Goal: Task Accomplishment & Management: Use online tool/utility

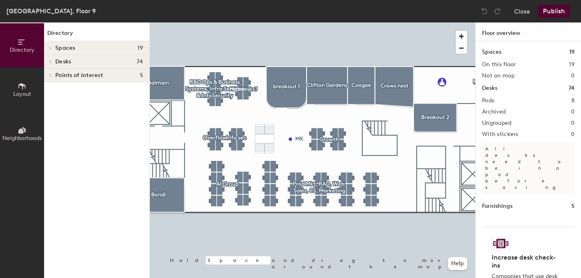
click at [23, 87] on icon at bounding box center [22, 86] width 9 height 9
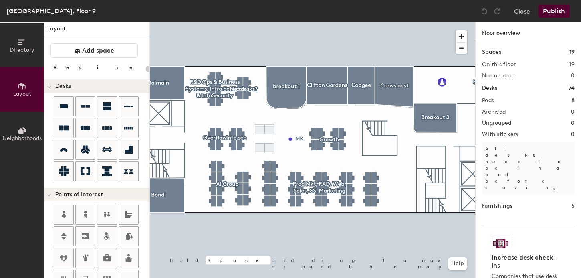
scroll to position [5, 0]
click at [268, 22] on div at bounding box center [312, 22] width 325 height 0
click at [260, 22] on div at bounding box center [312, 22] width 325 height 0
click at [270, 22] on div at bounding box center [312, 22] width 325 height 0
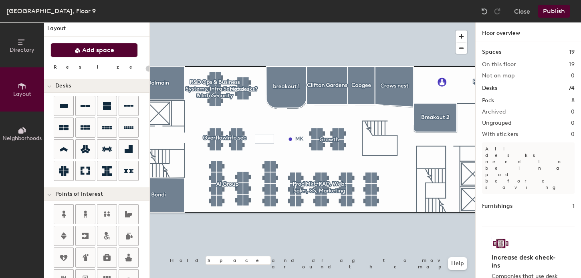
click at [99, 52] on span "Add space" at bounding box center [98, 50] width 32 height 8
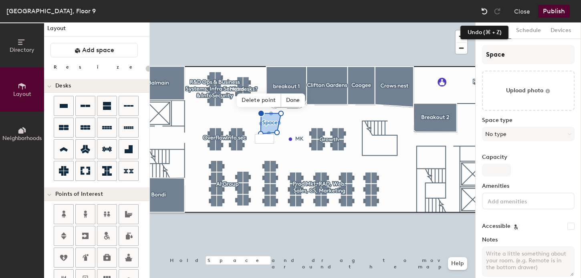
click at [484, 8] on img at bounding box center [485, 11] width 8 height 8
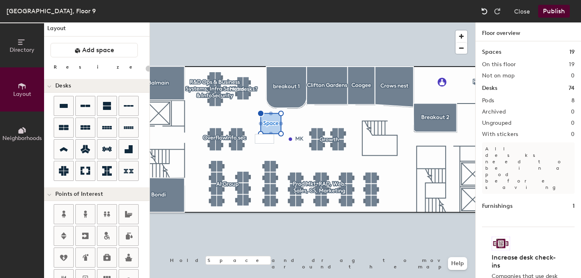
click at [484, 8] on img at bounding box center [485, 11] width 8 height 8
click at [484, 9] on img at bounding box center [485, 11] width 8 height 8
click at [484, 8] on img at bounding box center [485, 11] width 8 height 8
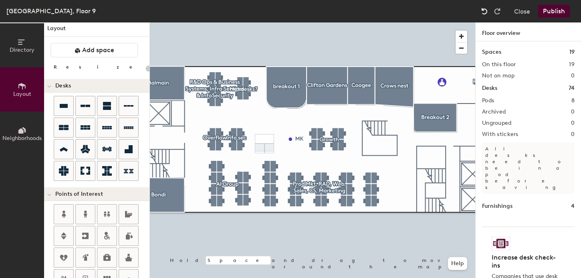
click at [484, 8] on img at bounding box center [485, 11] width 8 height 8
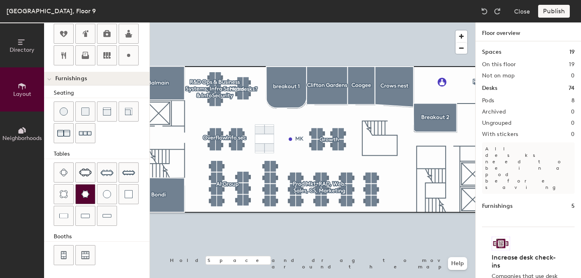
scroll to position [0, 0]
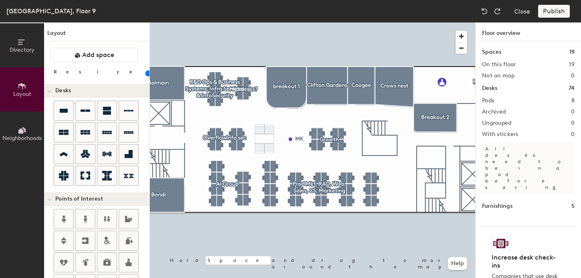
click at [559, 10] on div "Publish" at bounding box center [556, 11] width 36 height 13
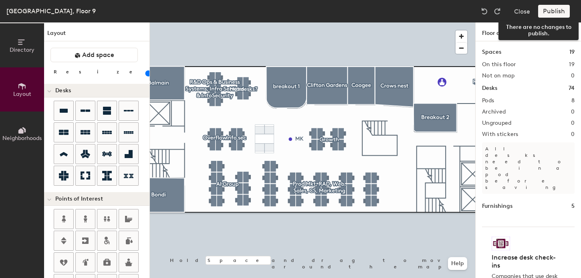
click at [551, 13] on div "Publish" at bounding box center [556, 11] width 36 height 13
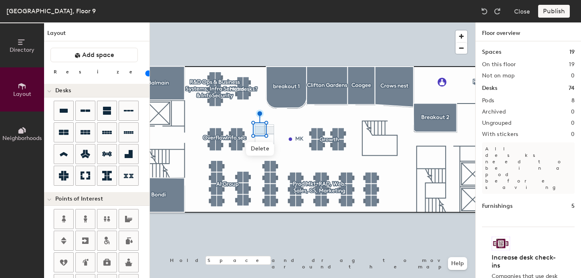
click at [553, 12] on div "Publish" at bounding box center [556, 11] width 36 height 13
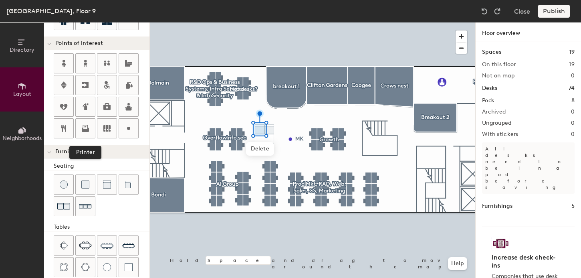
scroll to position [228, 0]
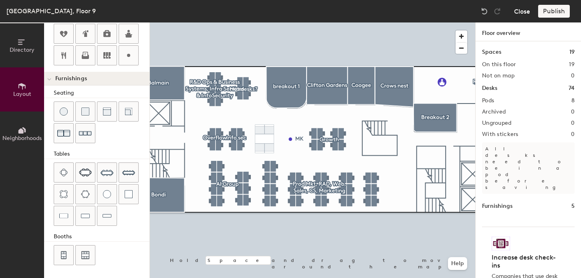
click at [522, 12] on button "Close" at bounding box center [522, 11] width 16 height 13
type input "20"
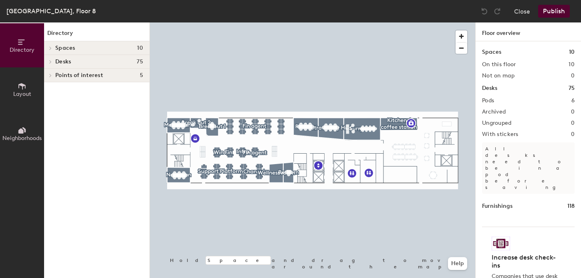
click at [22, 89] on icon at bounding box center [21, 86] width 7 height 6
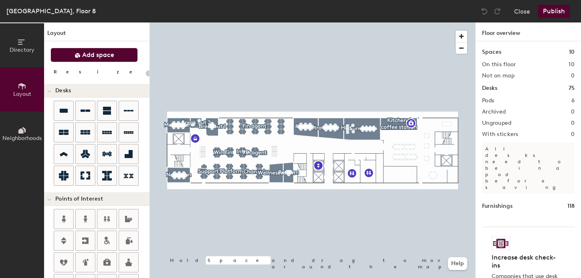
click at [86, 52] on span "Add space" at bounding box center [98, 55] width 32 height 8
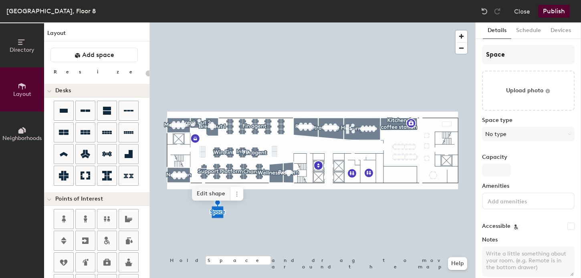
click at [216, 196] on span "Edit shape" at bounding box center [211, 194] width 38 height 14
click at [235, 22] on div at bounding box center [312, 22] width 325 height 0
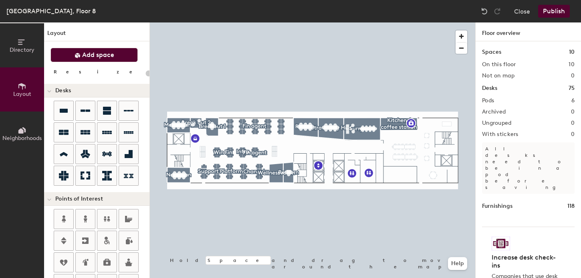
click at [105, 57] on span "Add space" at bounding box center [98, 55] width 32 height 8
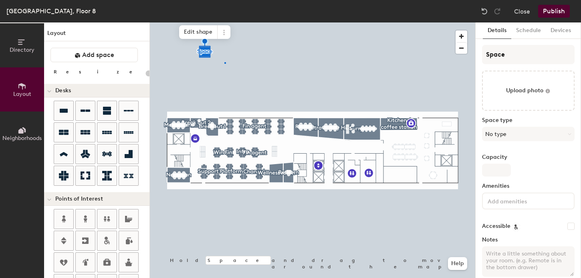
click at [224, 22] on div at bounding box center [312, 22] width 325 height 0
click at [218, 47] on span at bounding box center [224, 46] width 13 height 14
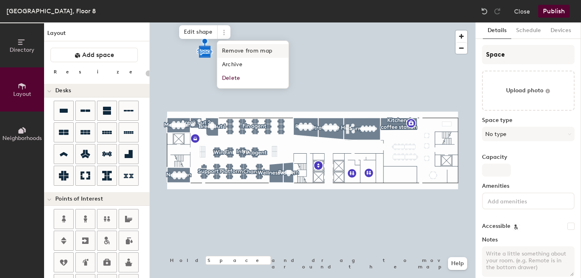
click at [198, 22] on div at bounding box center [312, 22] width 325 height 0
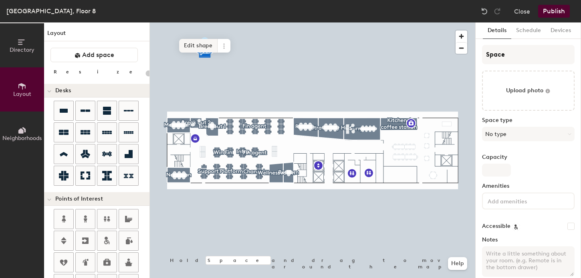
click at [201, 46] on span "Edit shape" at bounding box center [198, 46] width 38 height 14
click at [191, 37] on span "Add another" at bounding box center [177, 37] width 43 height 14
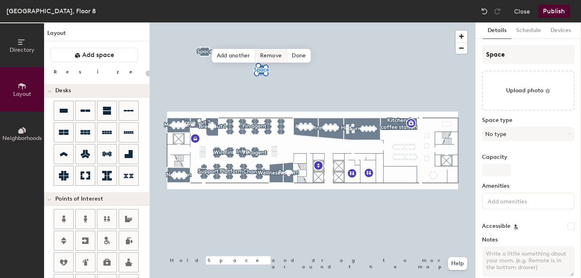
click at [263, 59] on div "Hold Space and drag to move around the map. Help Add another Remove Done" at bounding box center [312, 149] width 325 height 255
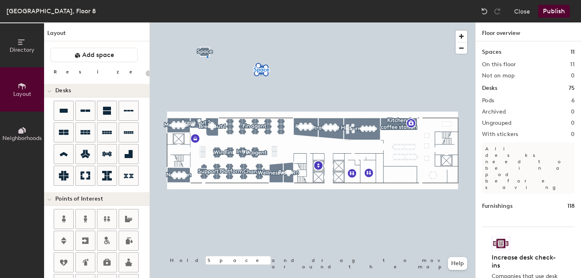
click at [207, 22] on div at bounding box center [312, 22] width 325 height 0
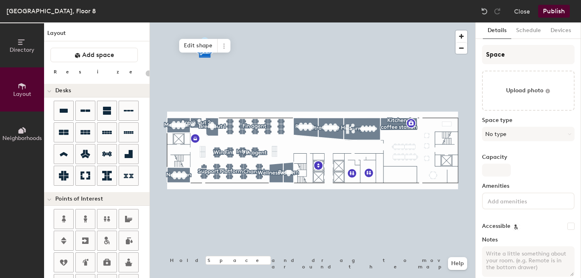
click at [205, 51] on span "Edit shape" at bounding box center [198, 46] width 38 height 14
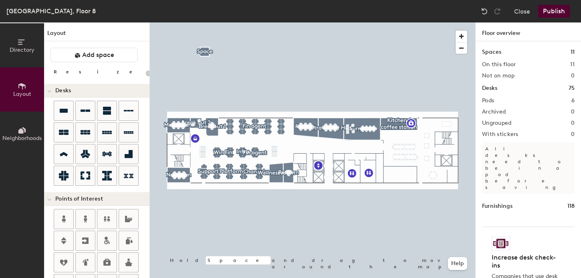
click at [205, 22] on div at bounding box center [312, 22] width 325 height 0
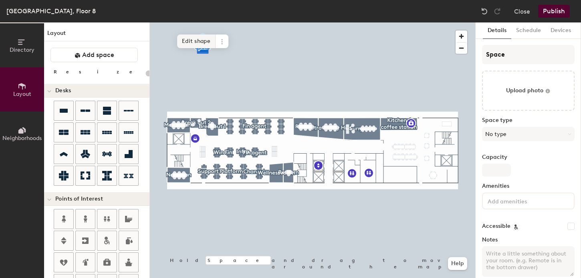
click at [199, 39] on span "Edit shape" at bounding box center [196, 41] width 38 height 14
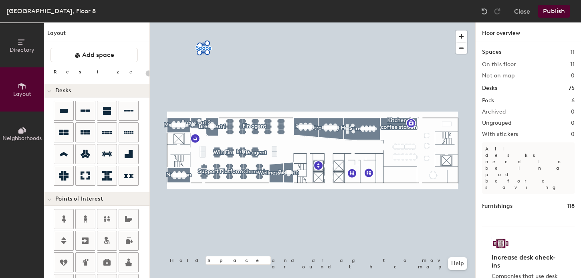
click at [206, 22] on div at bounding box center [312, 22] width 325 height 0
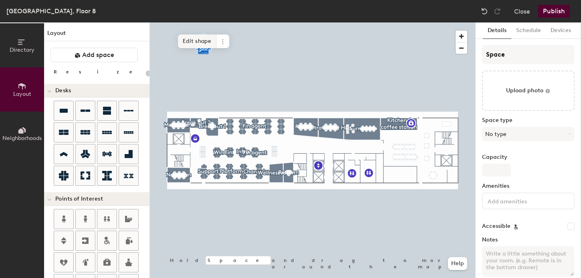
click at [208, 42] on span "Edit shape" at bounding box center [197, 41] width 38 height 14
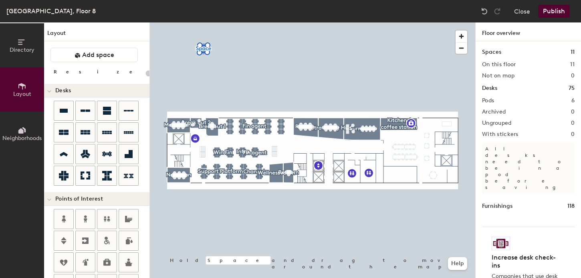
click at [205, 22] on div at bounding box center [312, 22] width 325 height 0
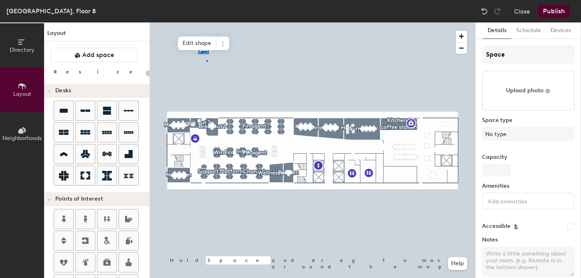
click at [206, 22] on div at bounding box center [312, 22] width 325 height 0
click at [201, 40] on span "Edit shape" at bounding box center [197, 43] width 38 height 14
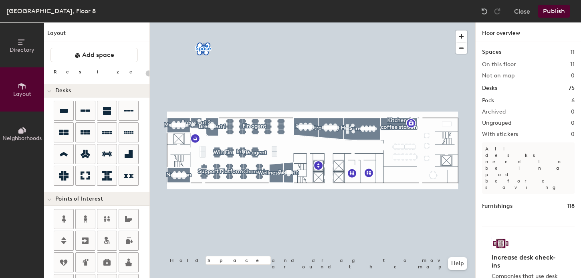
click at [206, 22] on div at bounding box center [312, 22] width 325 height 0
click at [202, 22] on div at bounding box center [312, 22] width 325 height 0
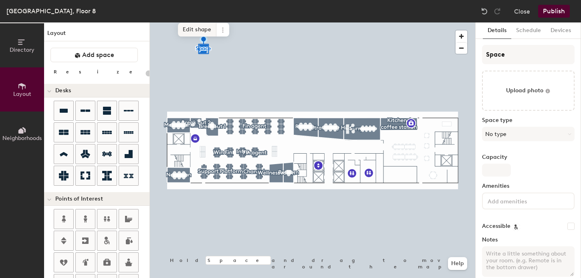
click at [204, 26] on span "Edit shape" at bounding box center [197, 30] width 38 height 14
click at [198, 22] on span "Edit shape" at bounding box center [196, 29] width 38 height 14
click at [205, 45] on span "Edit shape" at bounding box center [197, 43] width 38 height 14
click at [199, 32] on span "Edit shape" at bounding box center [197, 29] width 38 height 14
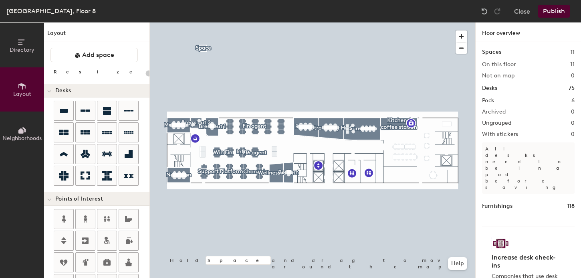
click at [203, 22] on div at bounding box center [312, 22] width 325 height 0
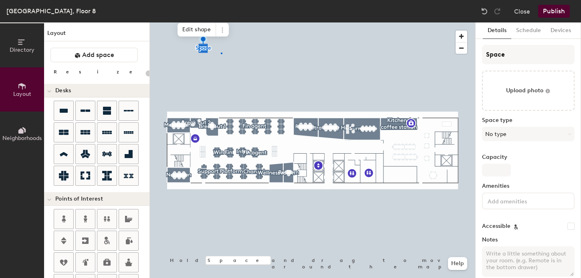
click at [221, 22] on div at bounding box center [312, 22] width 325 height 0
click at [221, 53] on div at bounding box center [222, 54] width 2 height 2
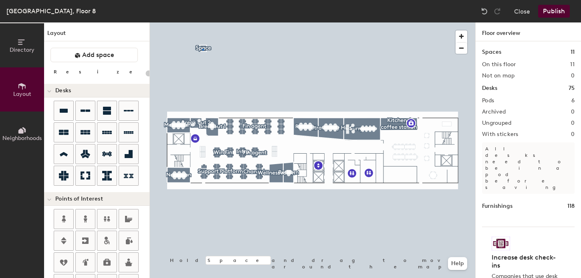
click at [202, 22] on div at bounding box center [312, 22] width 325 height 0
click at [202, 49] on div at bounding box center [203, 50] width 2 height 2
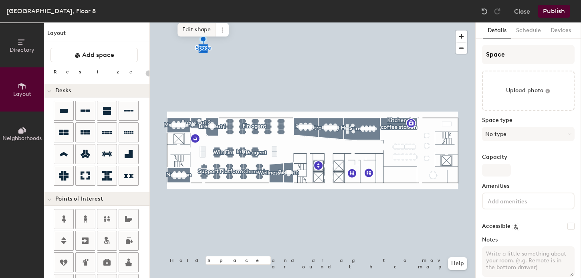
click at [198, 31] on span "Edit shape" at bounding box center [197, 30] width 38 height 14
click at [207, 52] on span "Edit shape" at bounding box center [203, 53] width 38 height 14
click at [204, 53] on span "Edit shape" at bounding box center [204, 53] width 38 height 14
type input "20"
